Goal: Navigation & Orientation: Find specific page/section

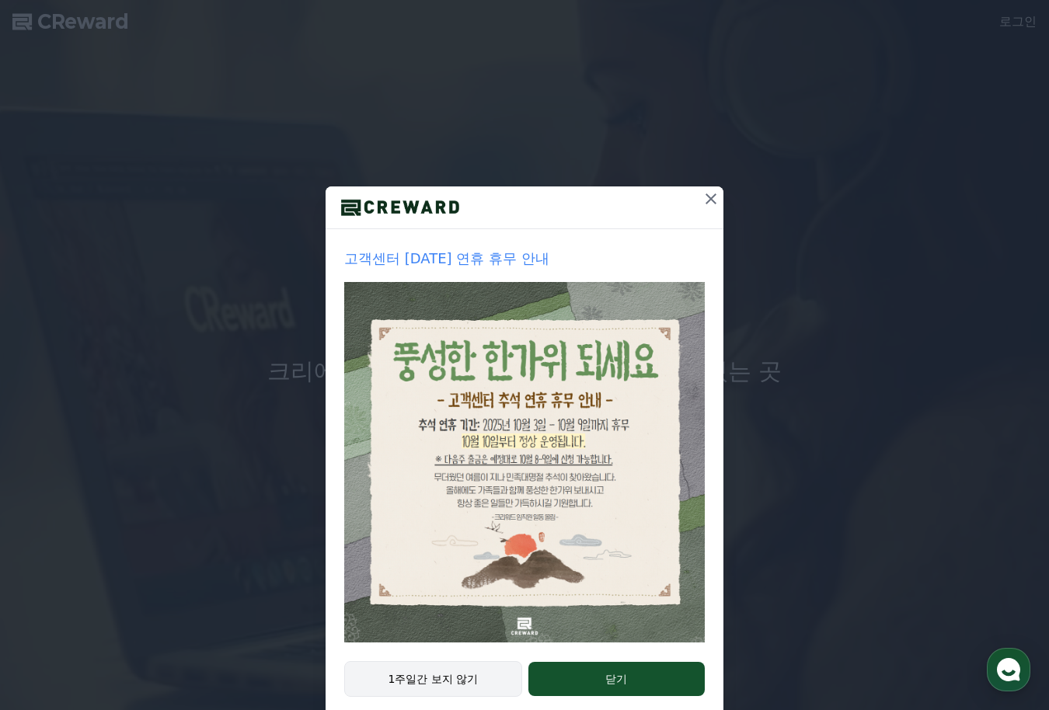
click at [452, 678] on button "1주일간 보지 않기" at bounding box center [433, 679] width 178 height 36
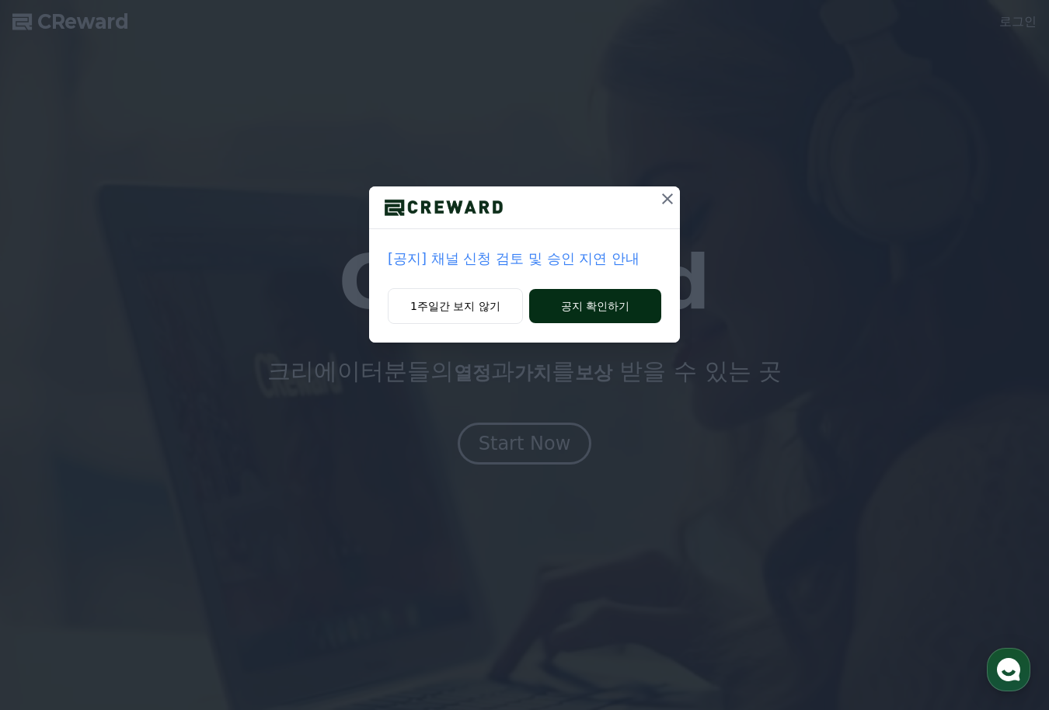
click at [575, 308] on button "공지 확인하기" at bounding box center [595, 306] width 132 height 34
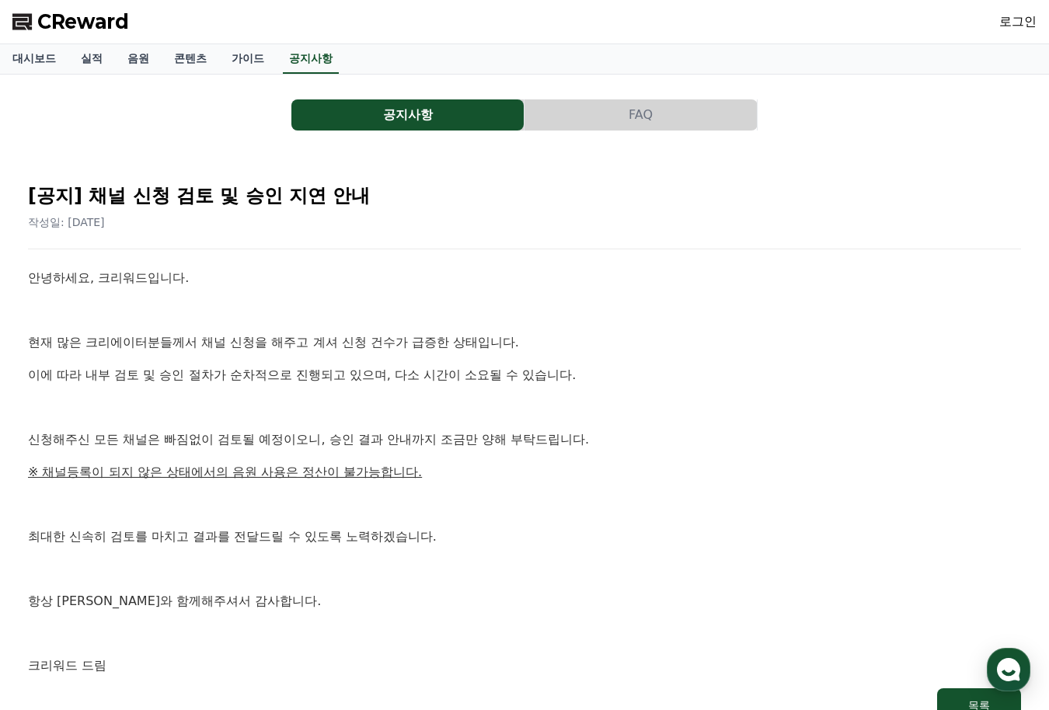
drag, startPoint x: 667, startPoint y: 113, endPoint x: 632, endPoint y: 127, distance: 37.7
click at [667, 111] on button "FAQ" at bounding box center [640, 114] width 232 height 31
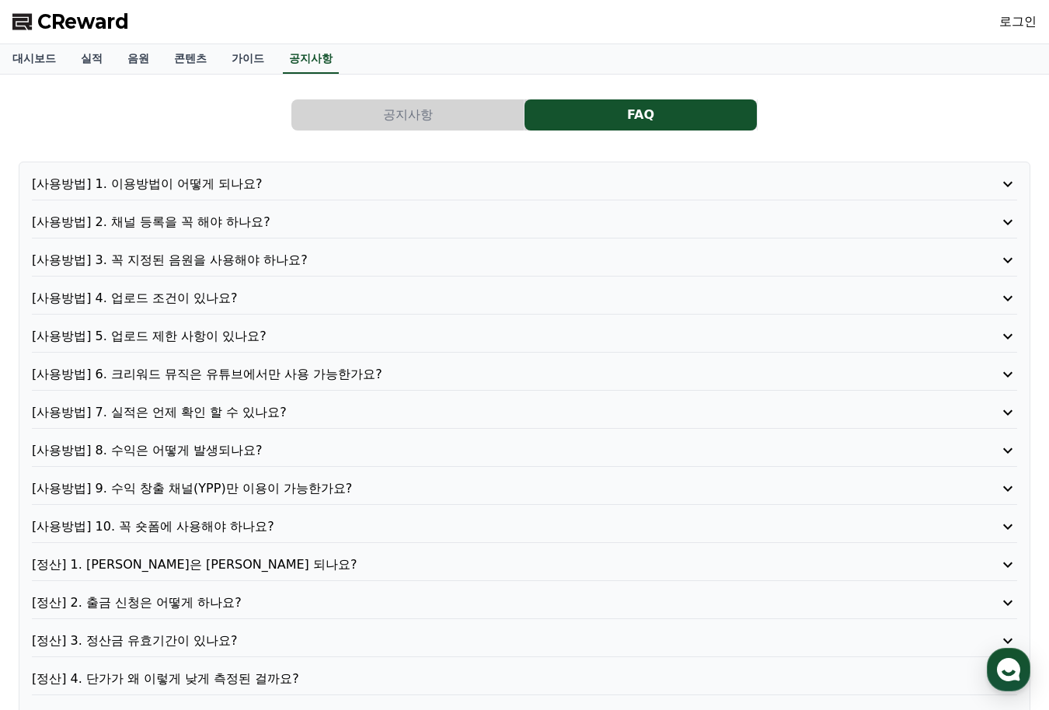
click at [350, 121] on button "공지사항" at bounding box center [407, 114] width 232 height 31
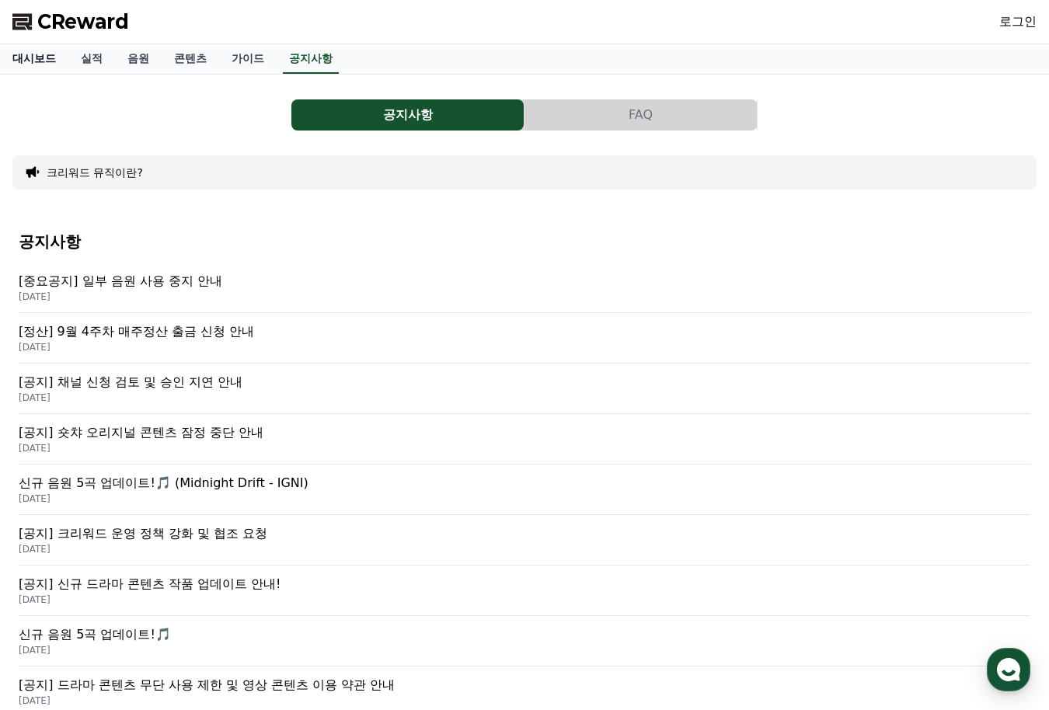
click at [56, 60] on link "대시보드" at bounding box center [34, 59] width 68 height 30
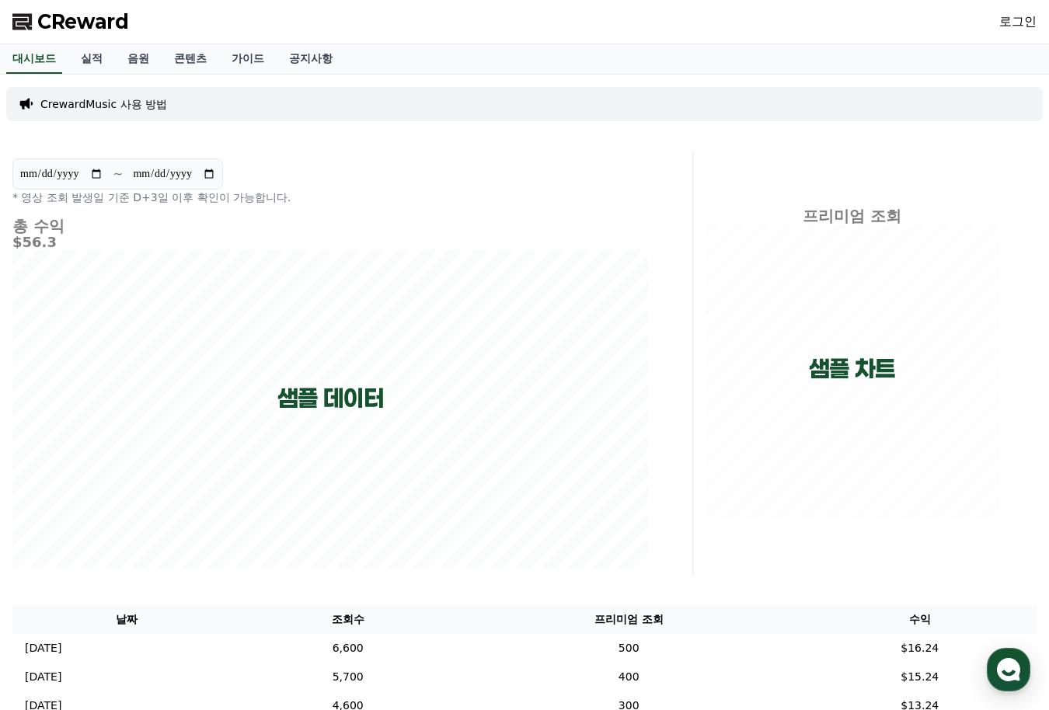
click at [62, 19] on span "CReward" at bounding box center [83, 21] width 92 height 25
